Goal: Task Accomplishment & Management: Manage account settings

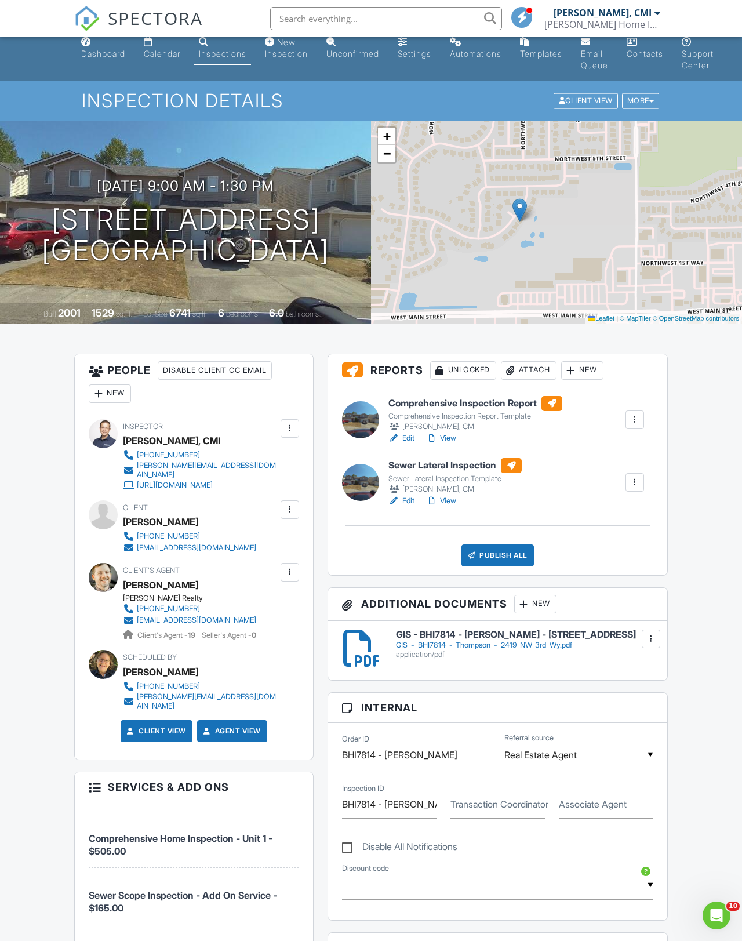
click at [416, 402] on h6 "Comprehensive Inspection Report" at bounding box center [476, 403] width 174 height 15
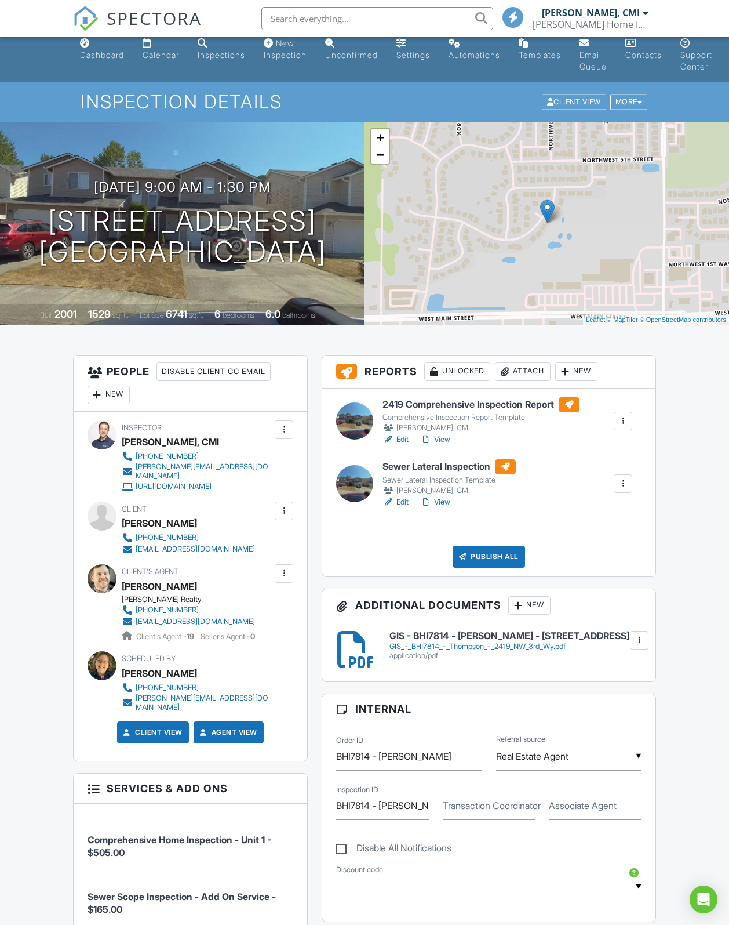
click at [582, 373] on div "New" at bounding box center [577, 371] width 42 height 19
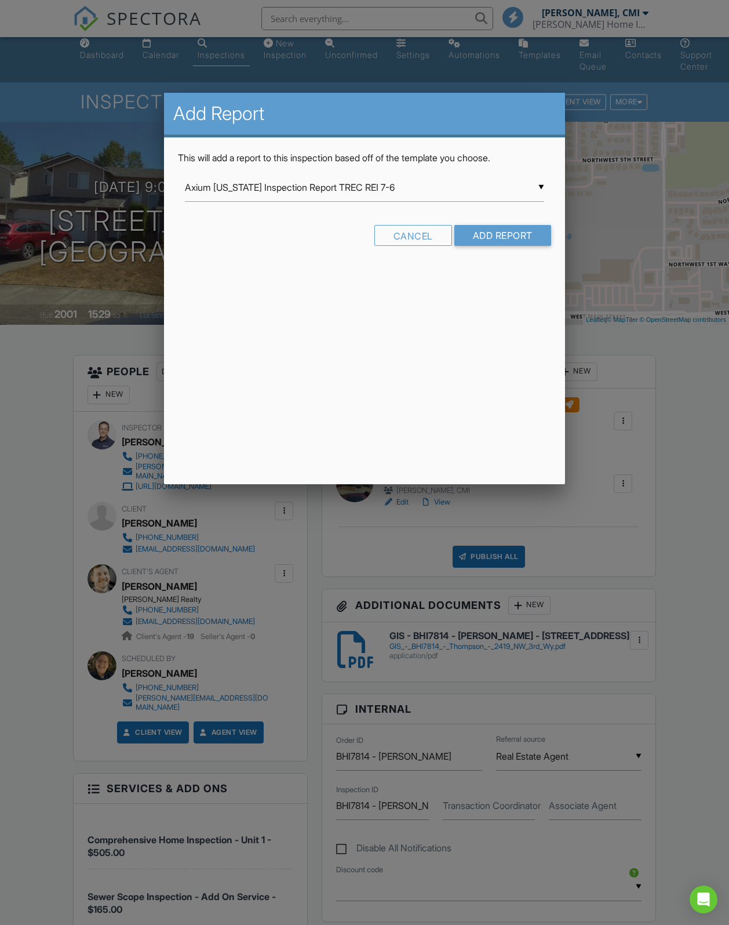
click at [528, 187] on input "Axium [US_STATE] Inspection Report TREC REI 7-6" at bounding box center [365, 187] width 360 height 28
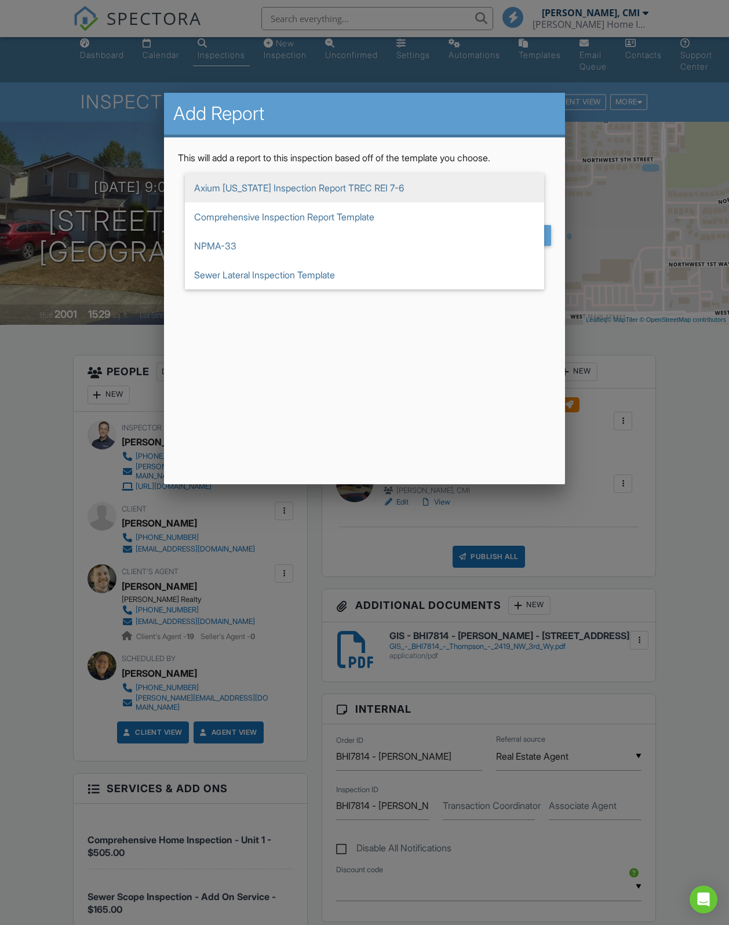
click at [250, 221] on span "Comprehensive Inspection Report Template" at bounding box center [365, 216] width 360 height 29
type input "Comprehensive Inspection Report Template"
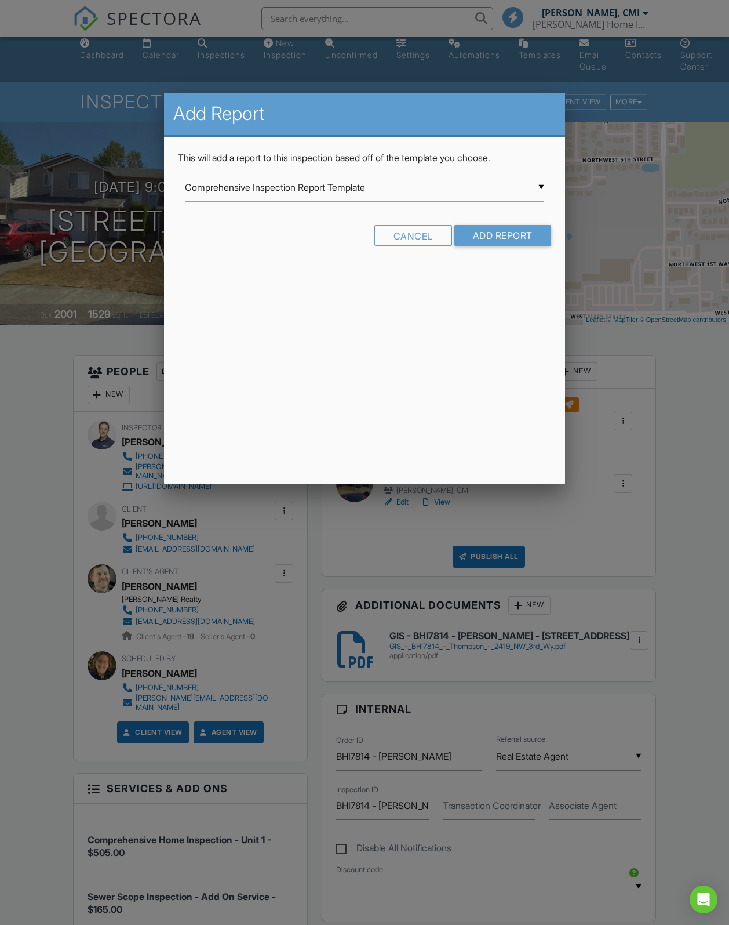
click at [499, 237] on input "Add Report" at bounding box center [503, 235] width 97 height 21
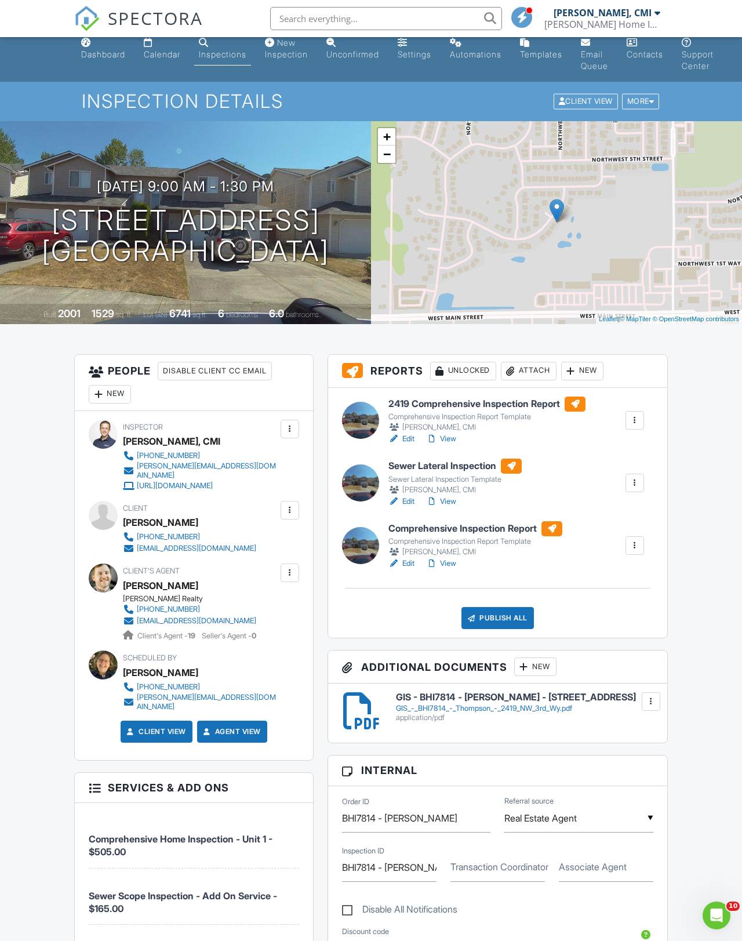
scroll to position [2, 0]
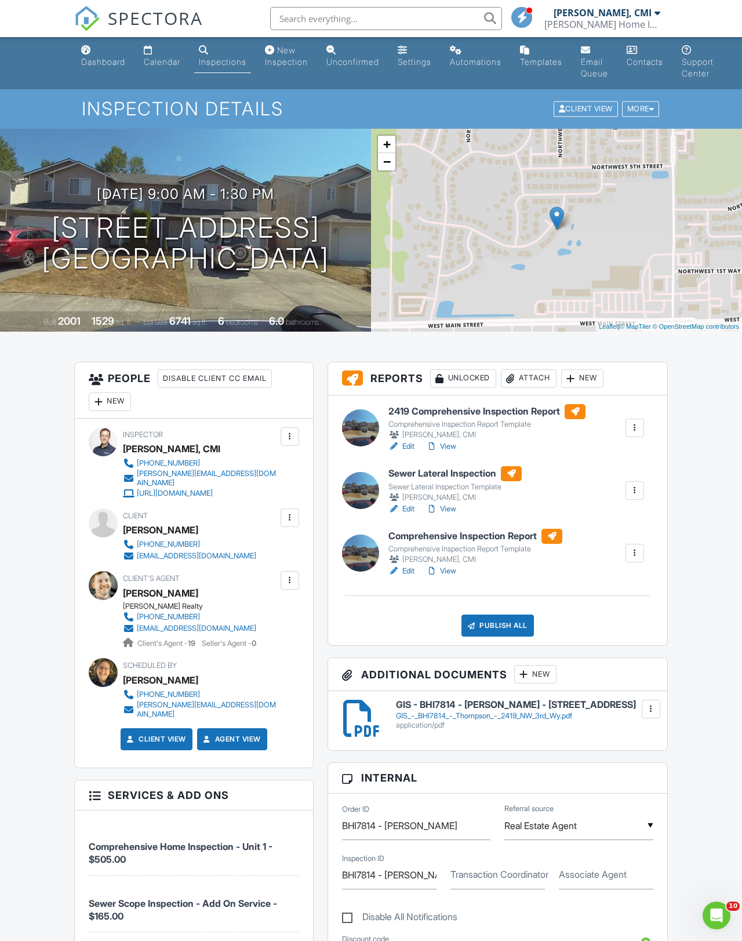
click at [362, 556] on div at bounding box center [360, 553] width 37 height 37
click at [364, 551] on div at bounding box center [360, 553] width 37 height 37
click at [474, 536] on h6 "Comprehensive Inspection Report" at bounding box center [476, 536] width 174 height 15
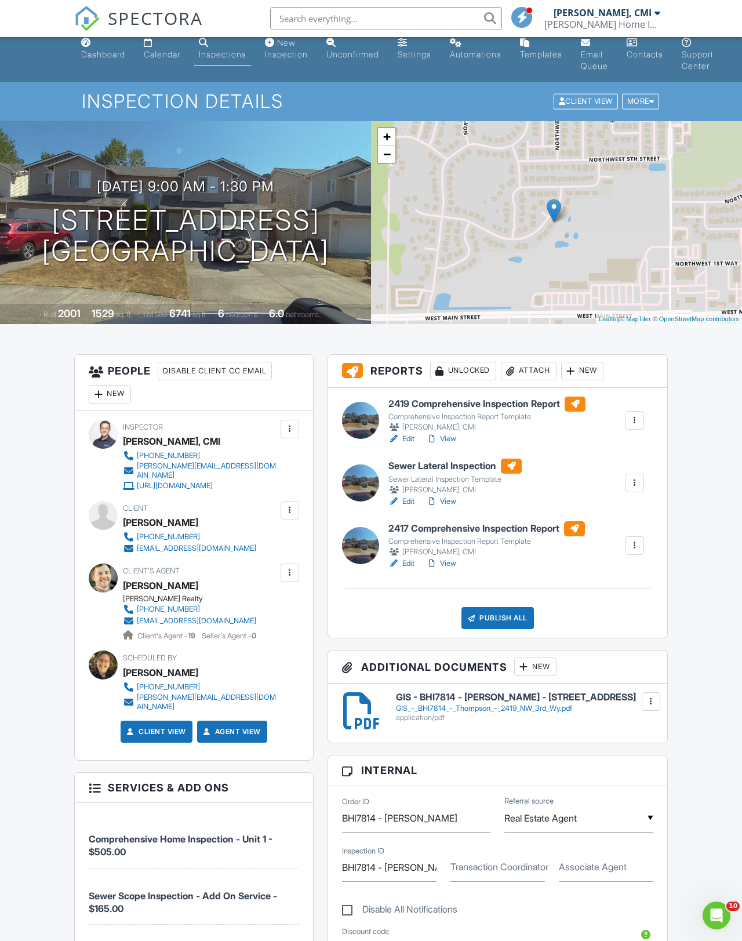
click at [106, 210] on h1 "2419 NW 3rd Way Battle Ground, WA 98604" at bounding box center [186, 235] width 288 height 61
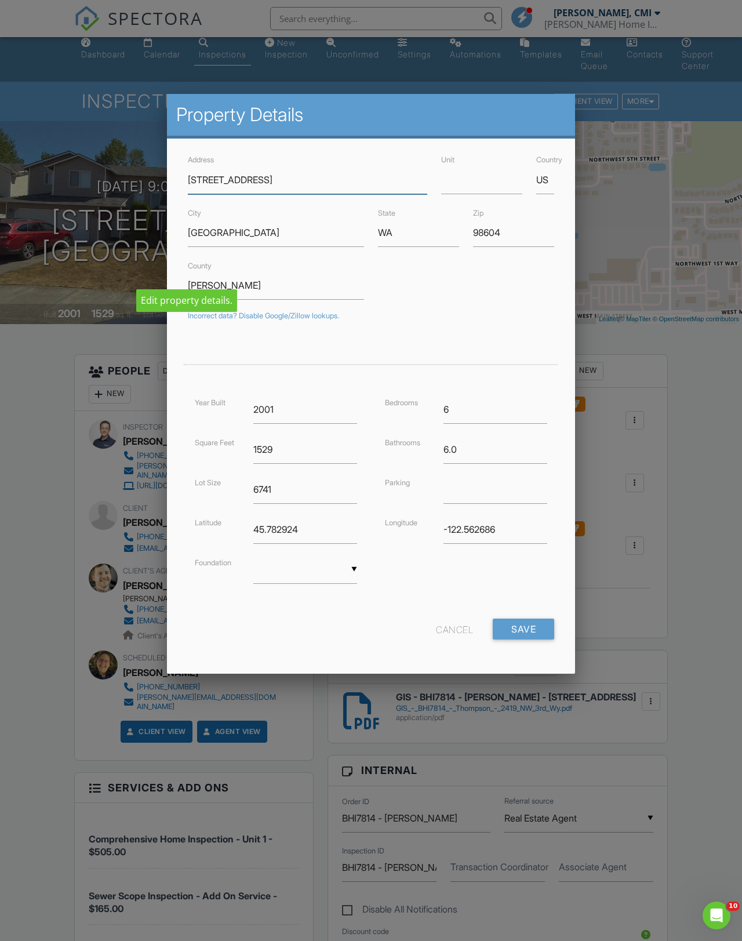
click at [189, 183] on input "[STREET_ADDRESS]" at bounding box center [307, 180] width 239 height 28
click at [188, 182] on input "[STREET_ADDRESS]" at bounding box center [307, 180] width 239 height 28
type input "2417 and 2419 NW 3rd Way"
click at [525, 624] on input "Save" at bounding box center [523, 629] width 61 height 21
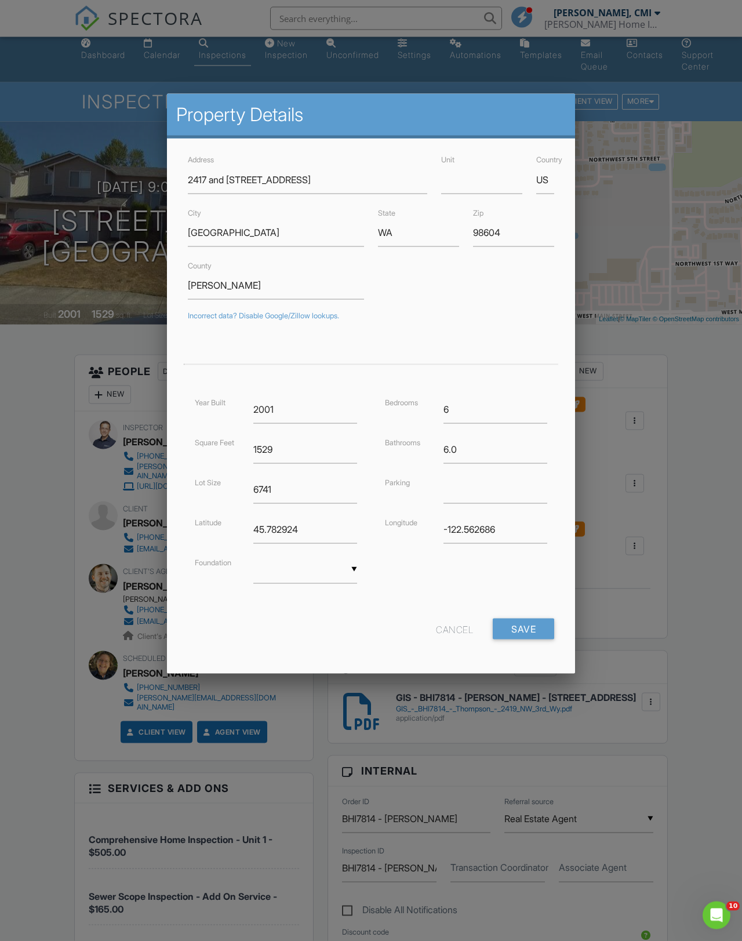
scroll to position [9, 0]
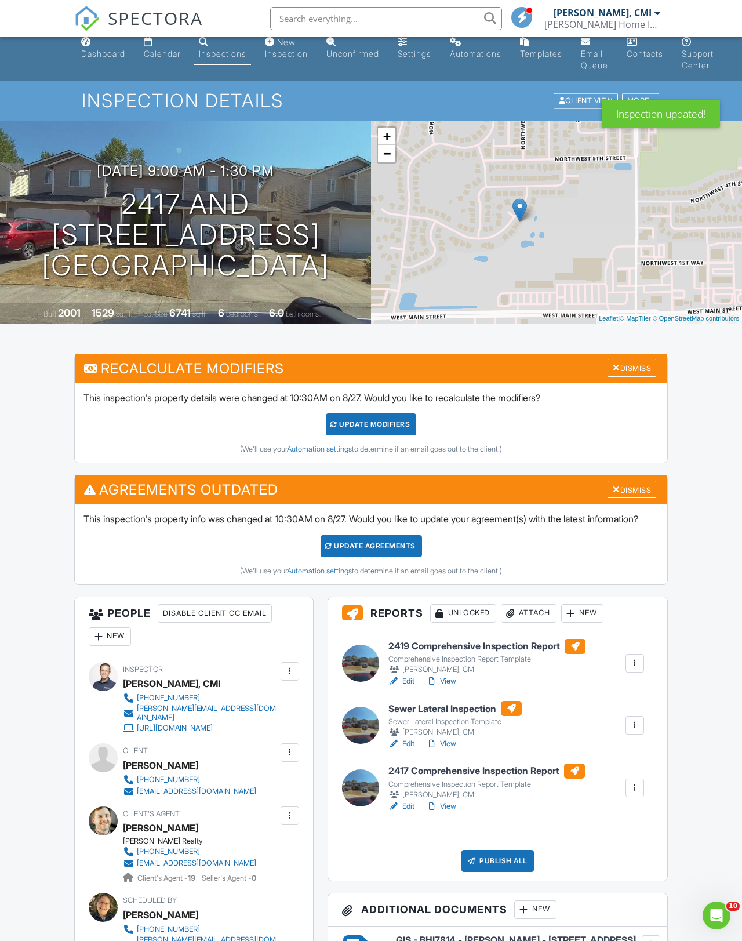
click at [638, 368] on div "Dismiss" at bounding box center [632, 368] width 49 height 18
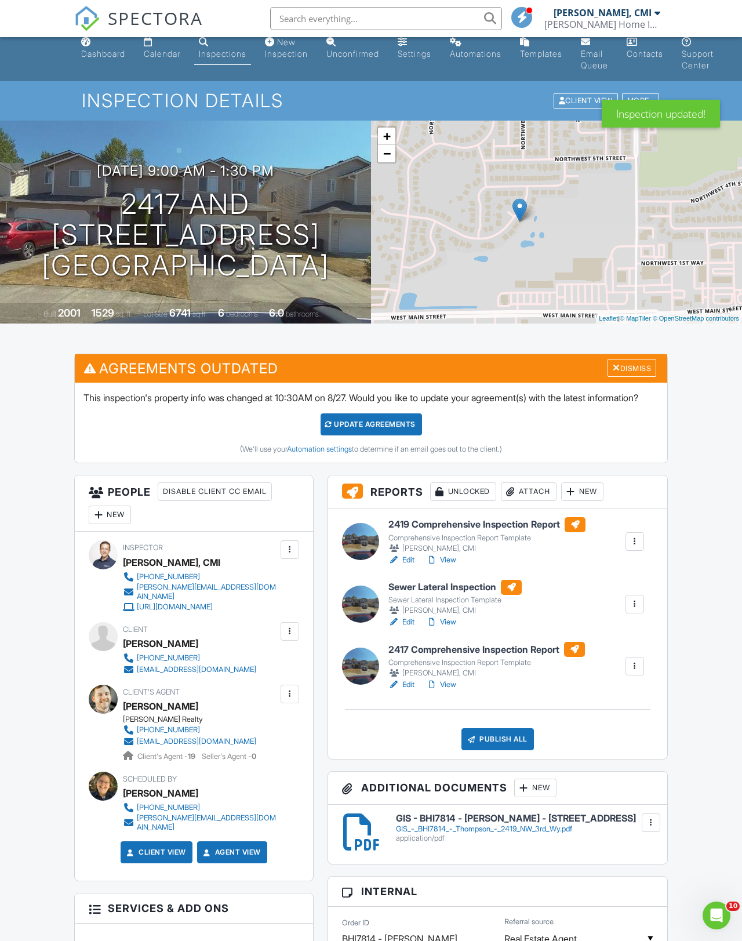
click at [643, 370] on div "Dismiss" at bounding box center [632, 368] width 49 height 18
